Goal: Information Seeking & Learning: Learn about a topic

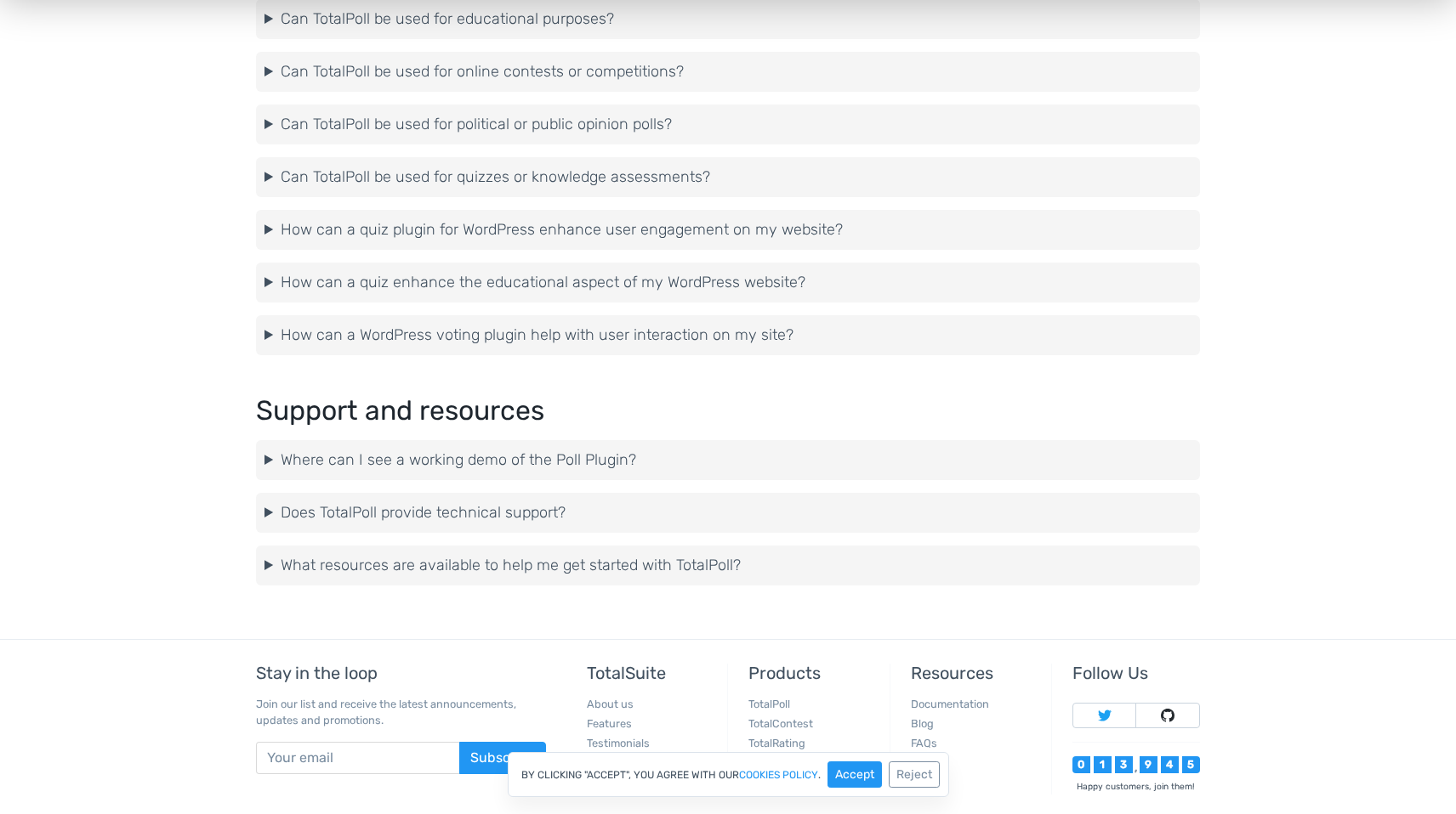
scroll to position [4331, 0]
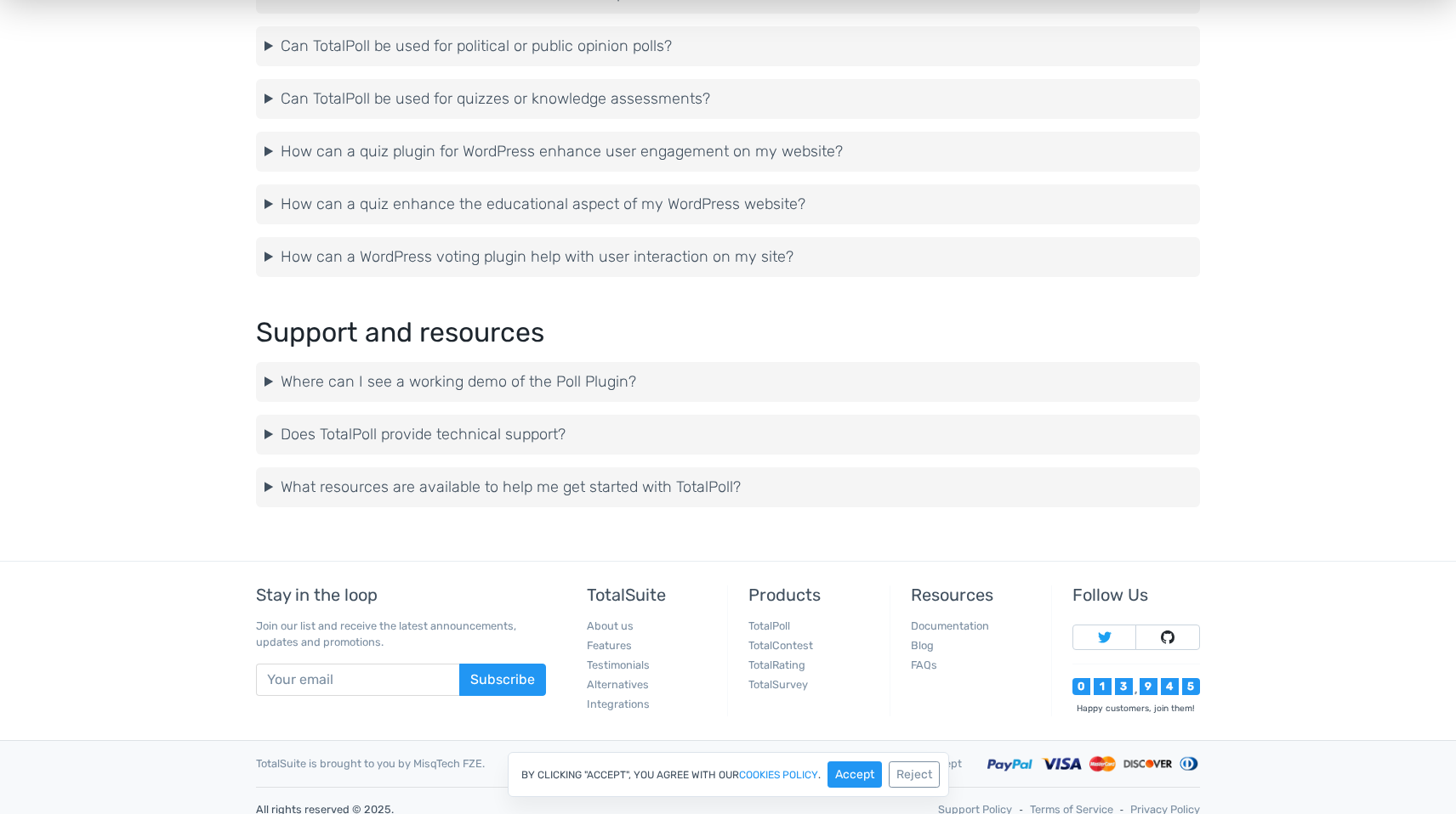
click at [268, 425] on summary "Does TotalPoll provide technical support?" at bounding box center [728, 434] width 926 height 23
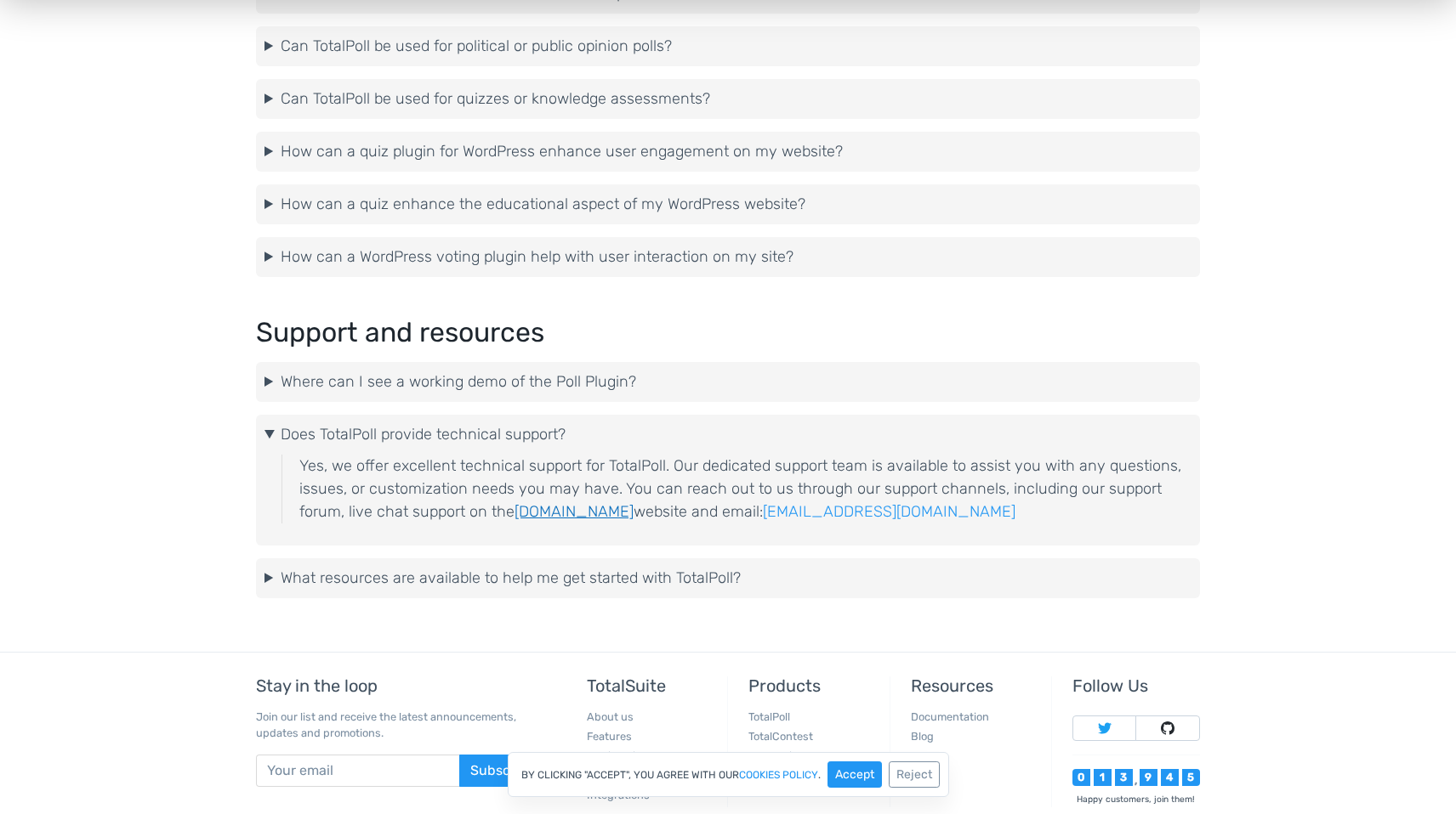
click at [567, 516] on link "totalsuite.net" at bounding box center [574, 511] width 119 height 19
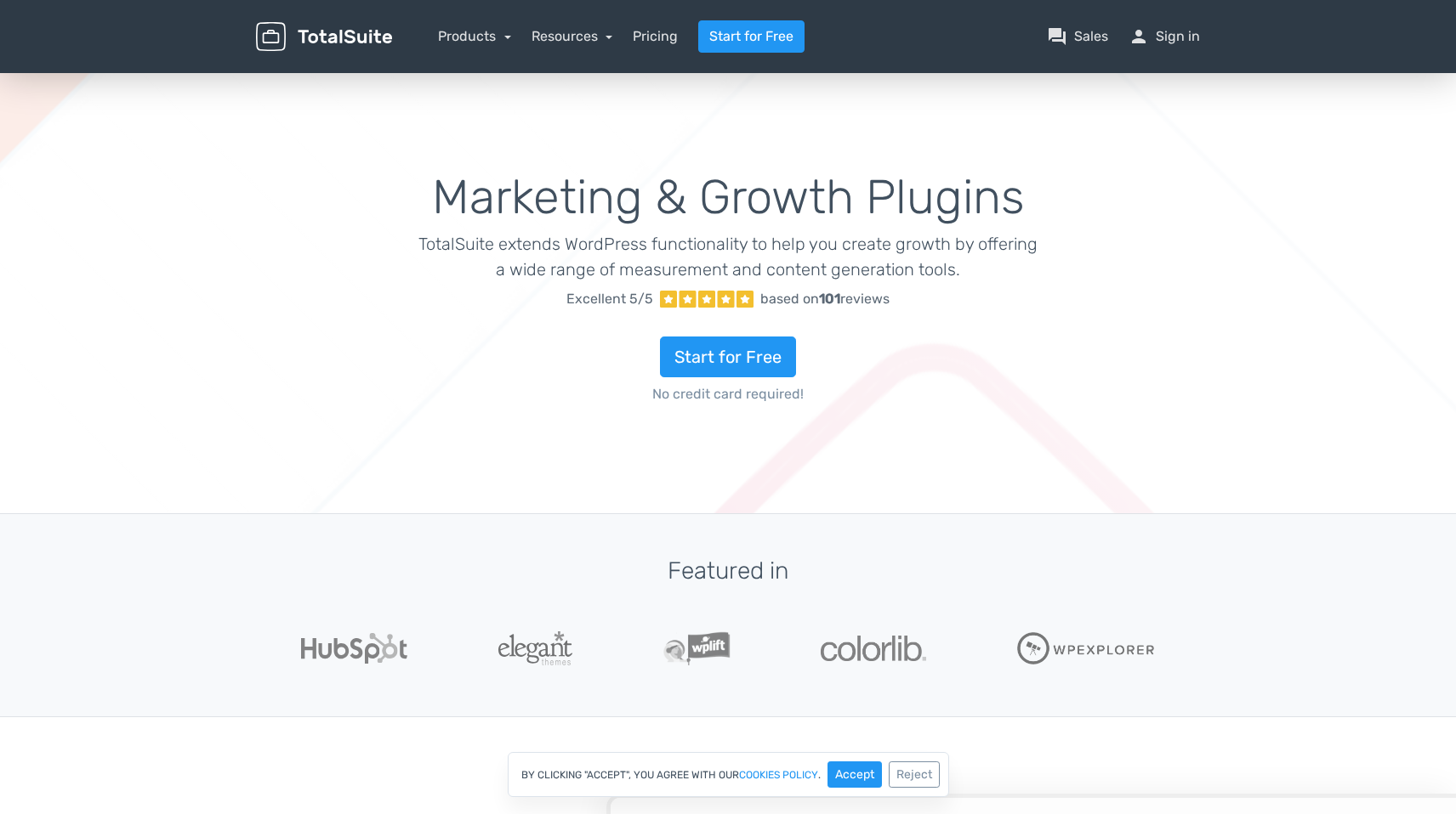
click at [485, 46] on div "Products TotalPoll WordPress Poll and Contest Plugin TotalContest WordPress Con…" at bounding box center [474, 36] width 73 height 20
click at [495, 39] on link "Products" at bounding box center [474, 36] width 73 height 16
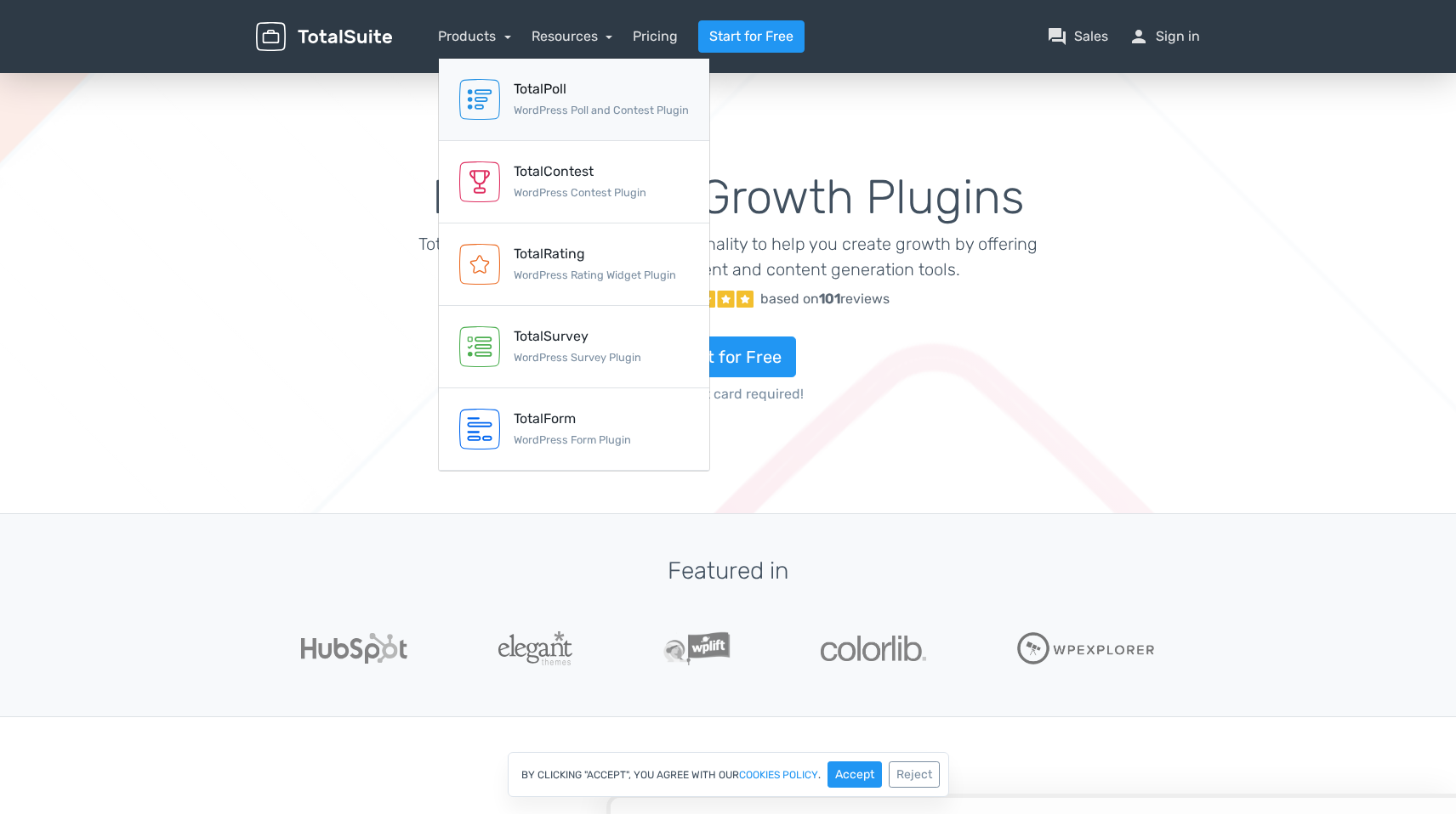
click at [529, 115] on small "WordPress Poll and Contest Plugin" at bounding box center [601, 110] width 175 height 13
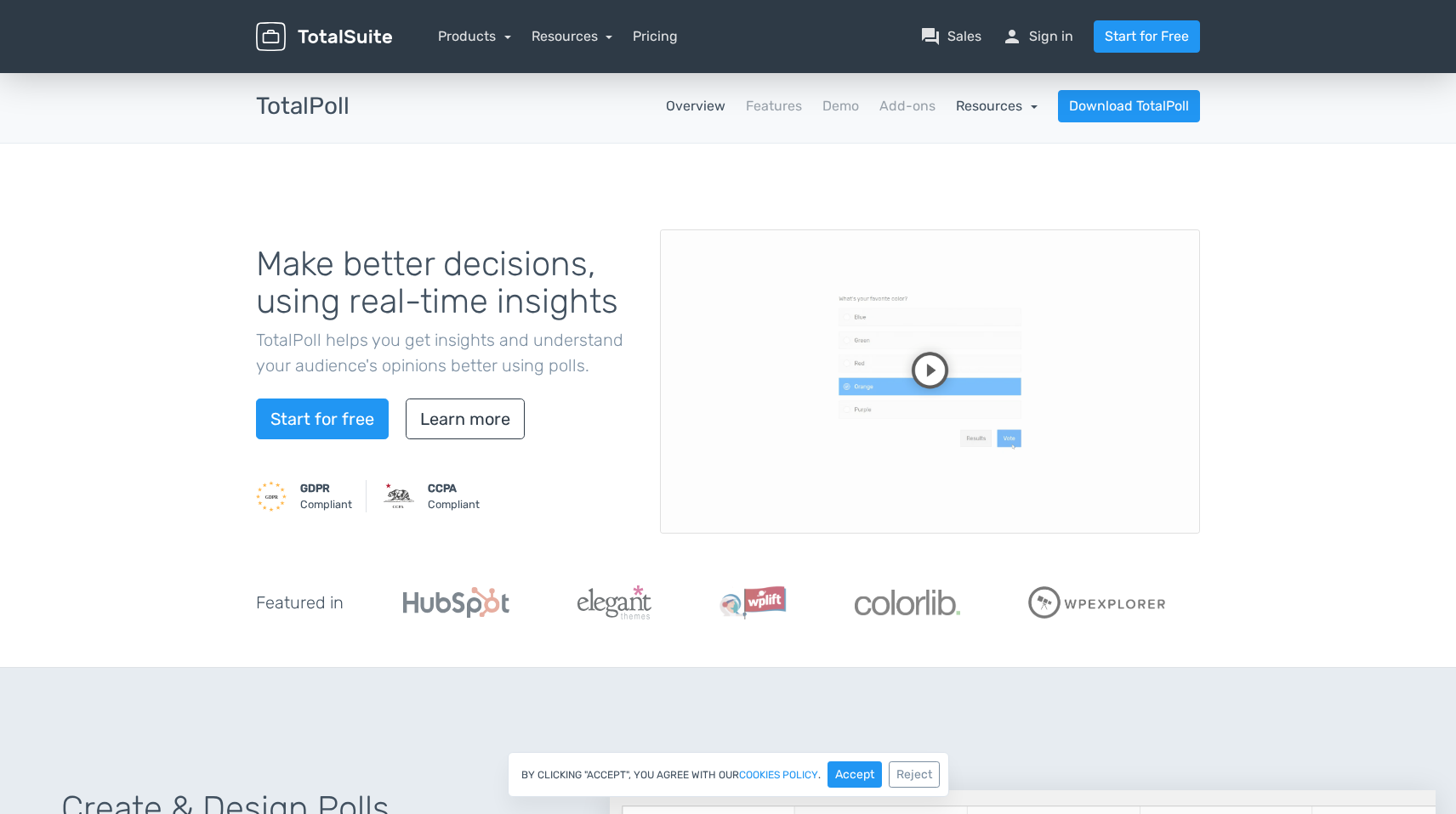
click at [1002, 102] on link "Resources" at bounding box center [996, 106] width 82 height 16
click at [954, 171] on link "school Documentation" at bounding box center [957, 152] width 160 height 48
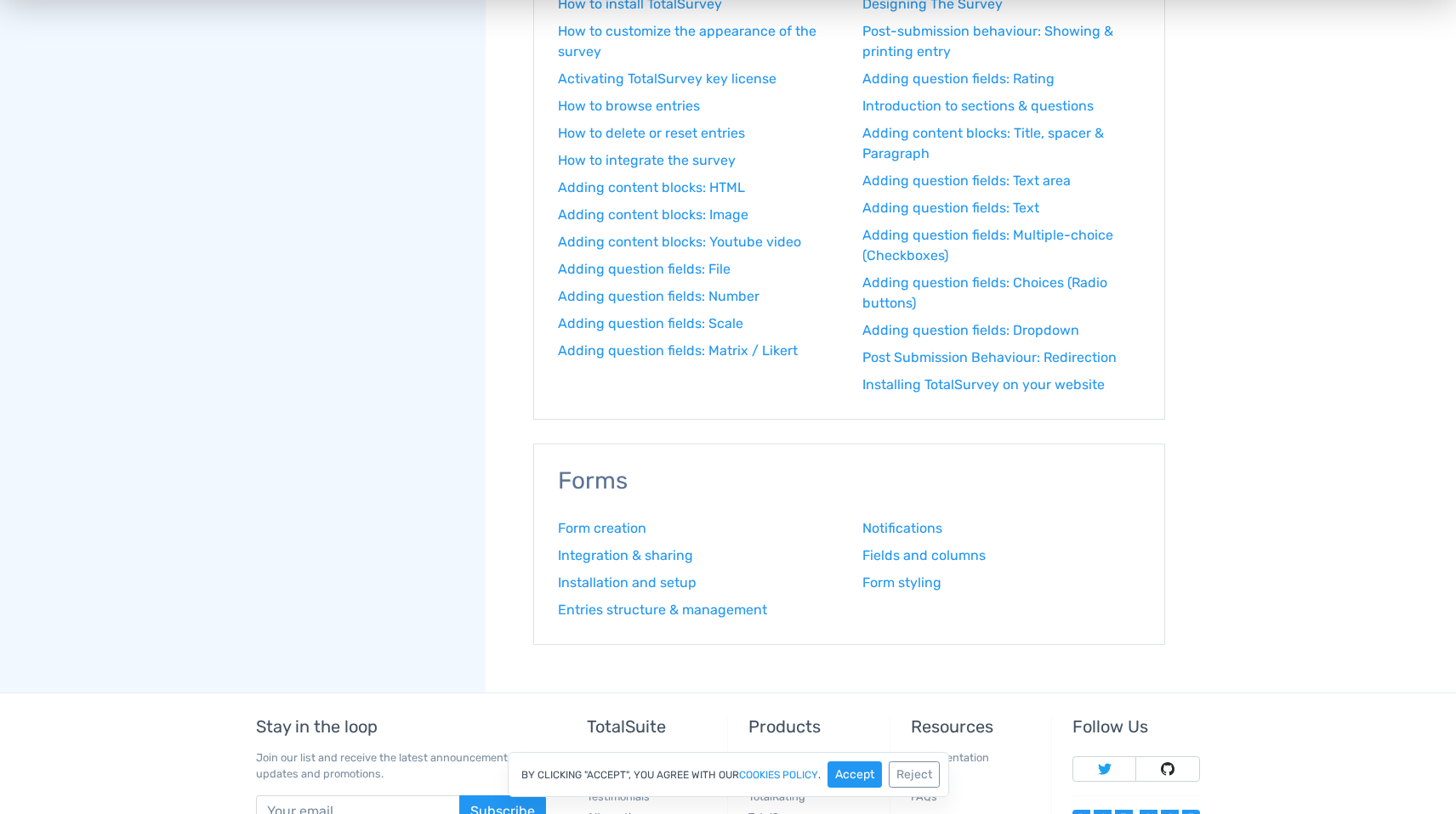
scroll to position [1961, 0]
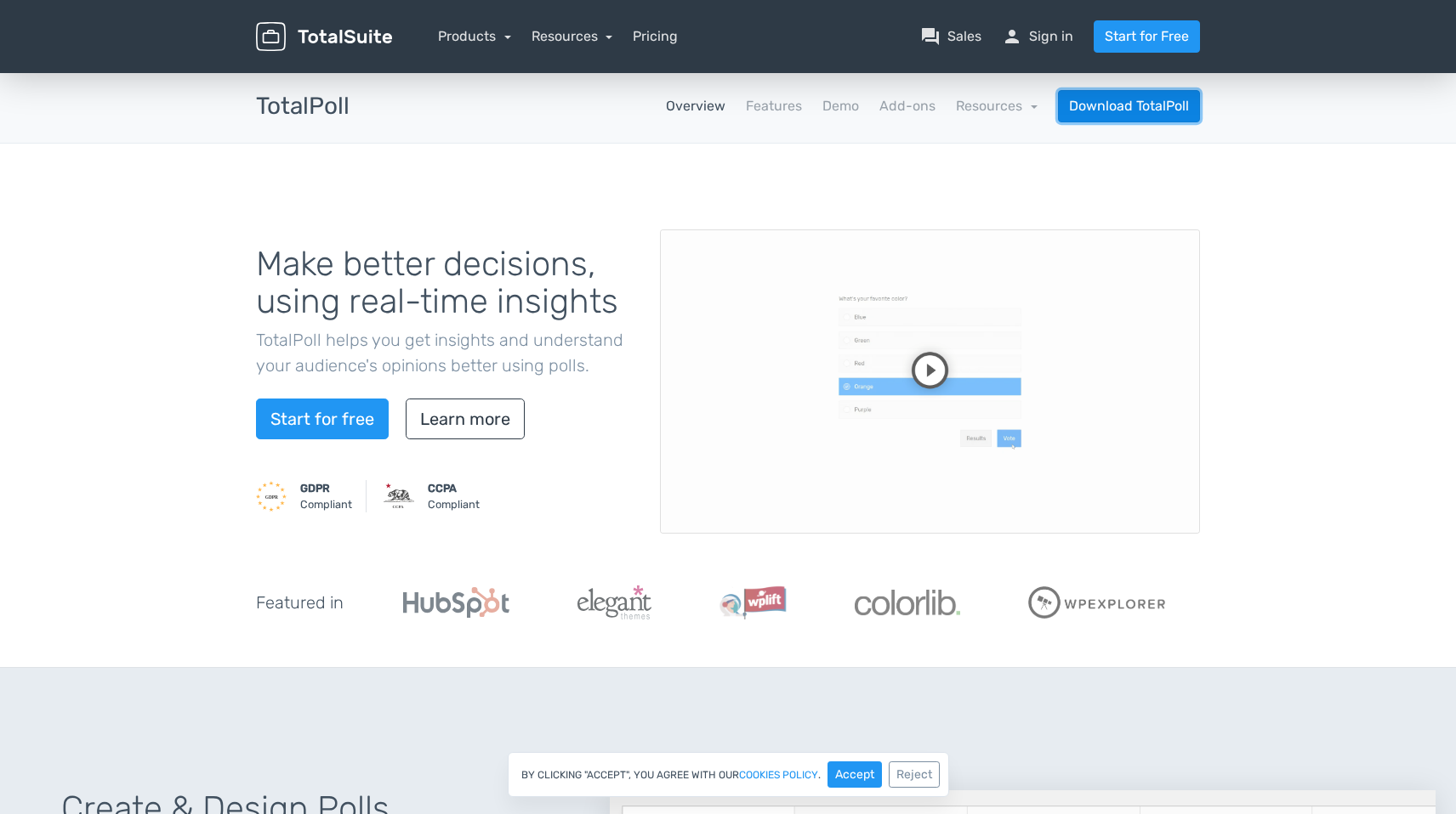
click at [1115, 110] on link "Download TotalPoll" at bounding box center [1128, 106] width 142 height 32
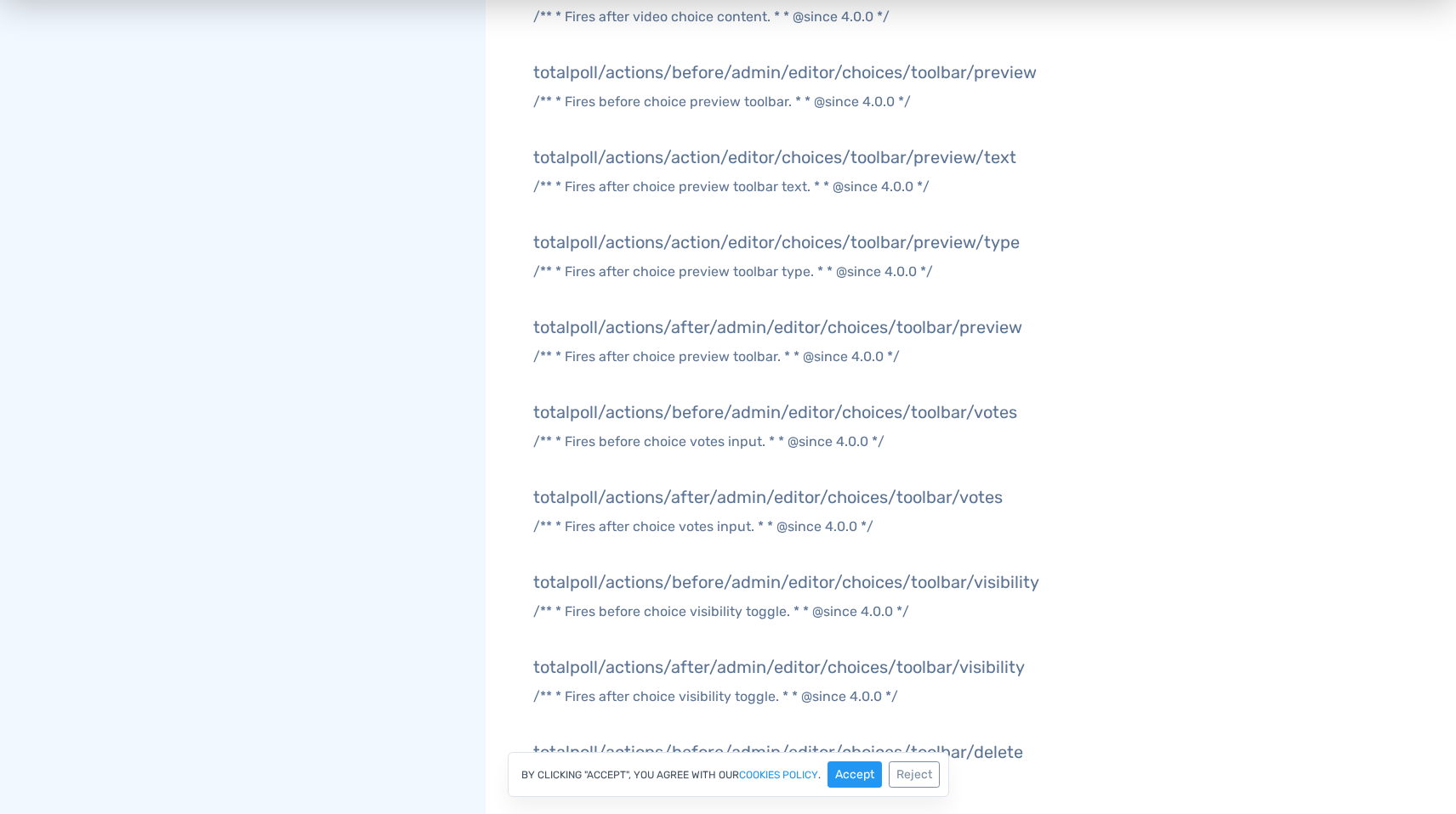
scroll to position [1621, 0]
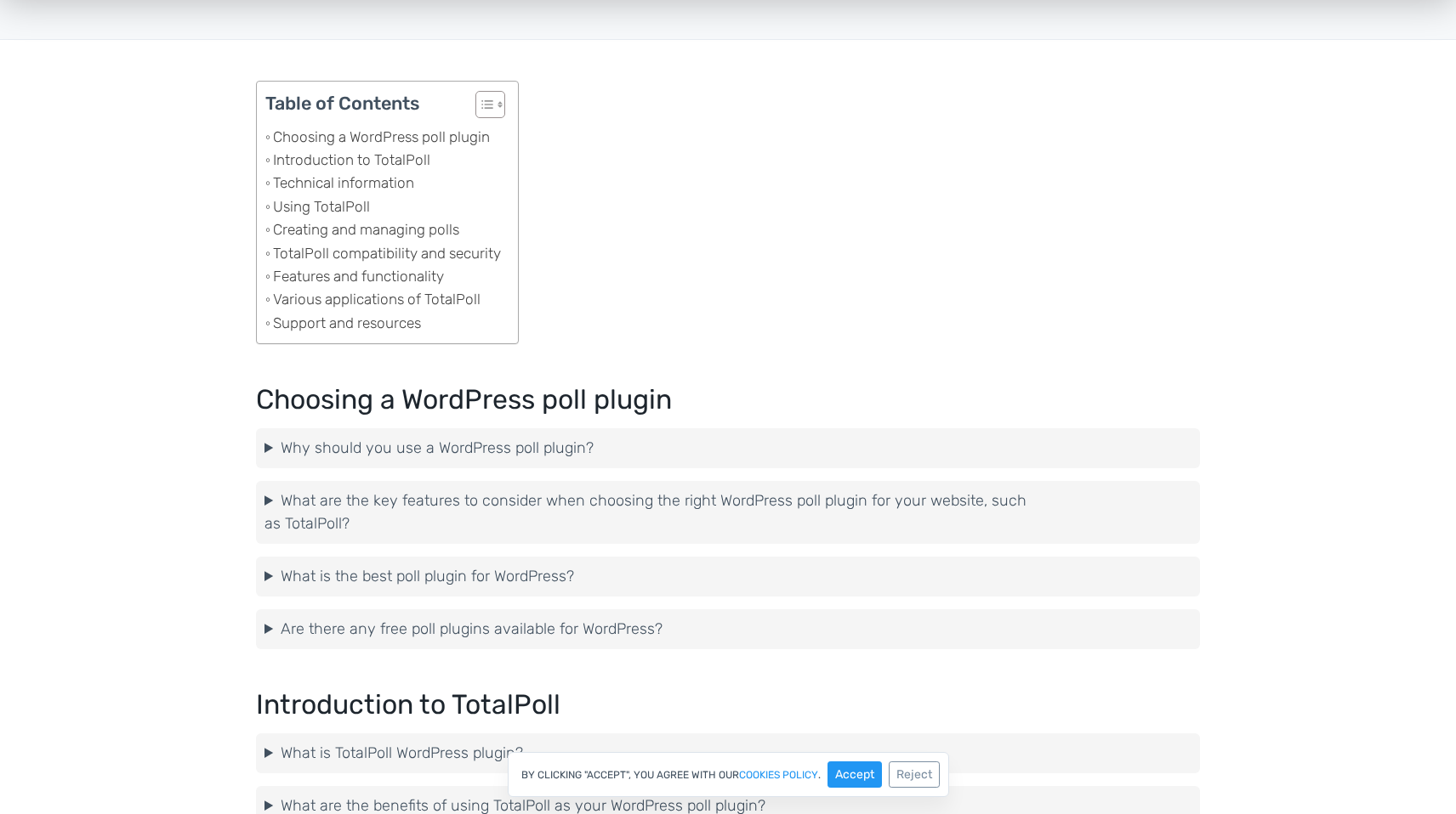
scroll to position [113, 0]
